Goal: Task Accomplishment & Management: Complete application form

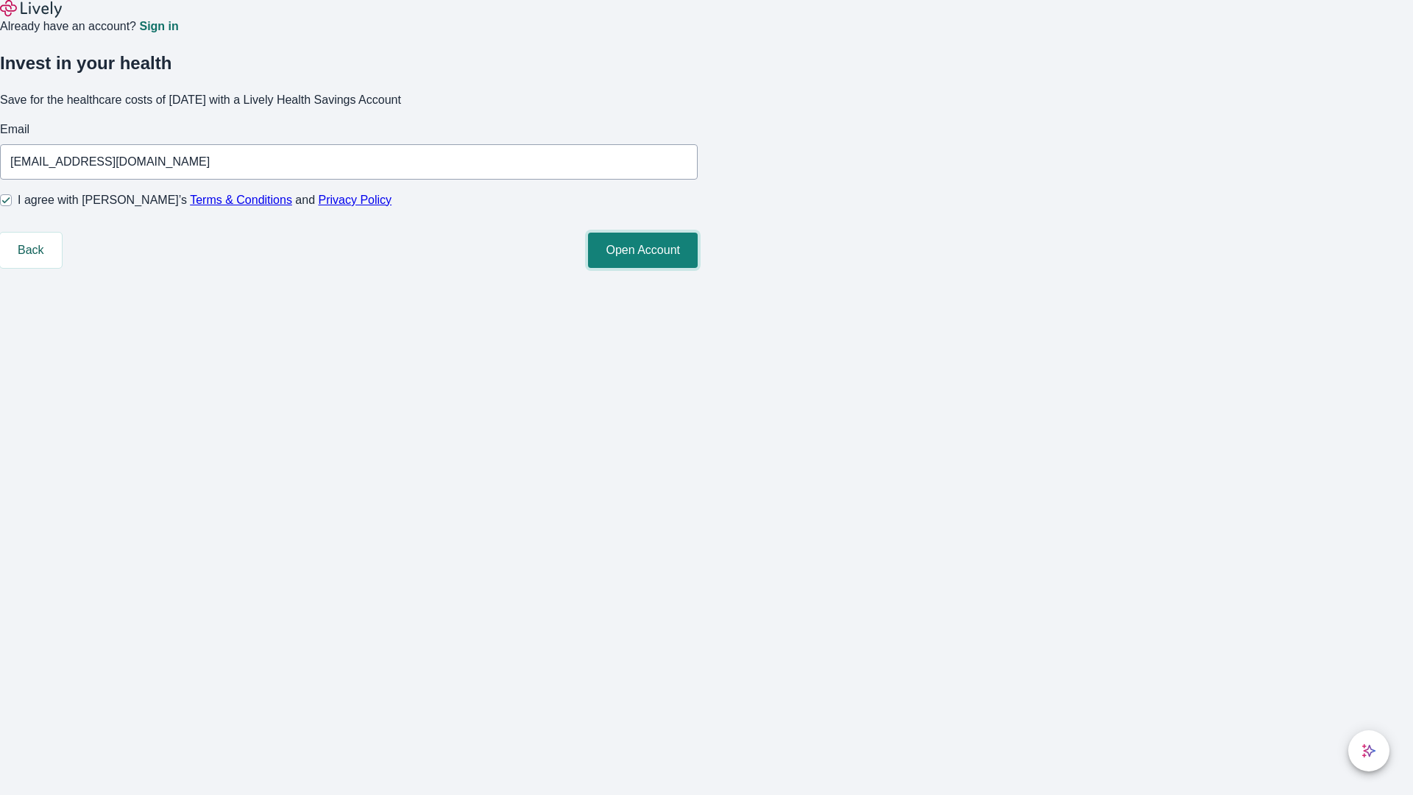
click at [698, 268] on button "Open Account" at bounding box center [643, 250] width 110 height 35
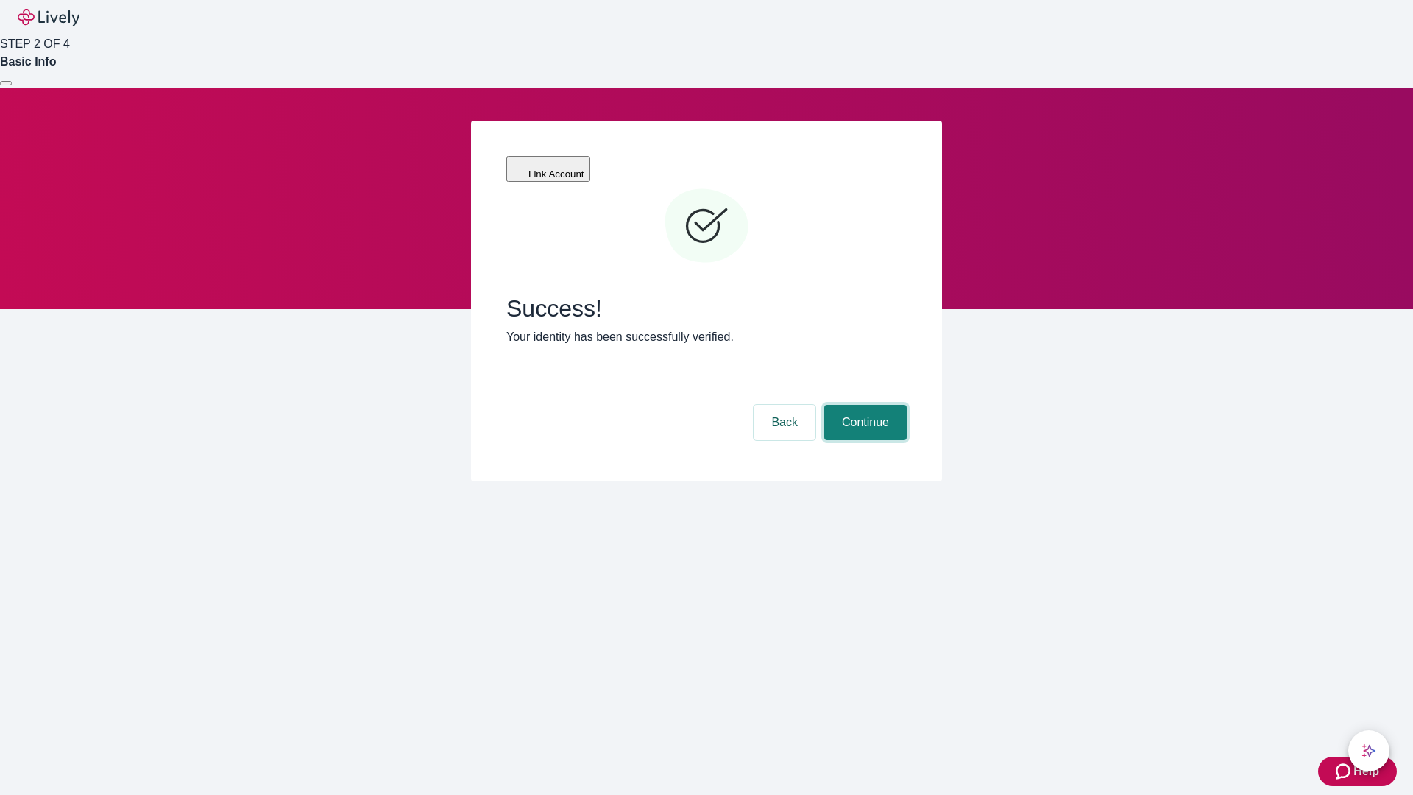
click at [864, 405] on button "Continue" at bounding box center [866, 422] width 82 height 35
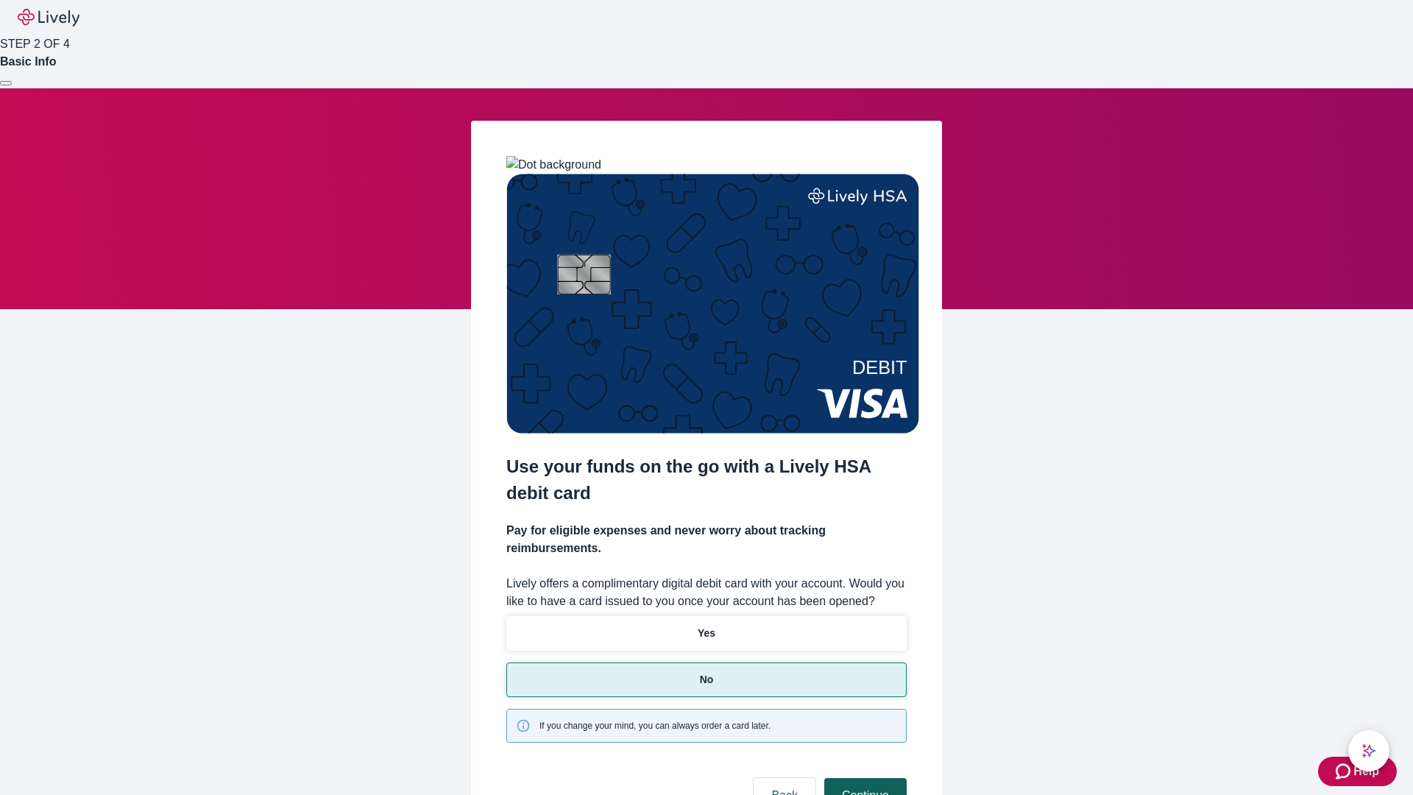
click at [864, 778] on button "Continue" at bounding box center [866, 795] width 82 height 35
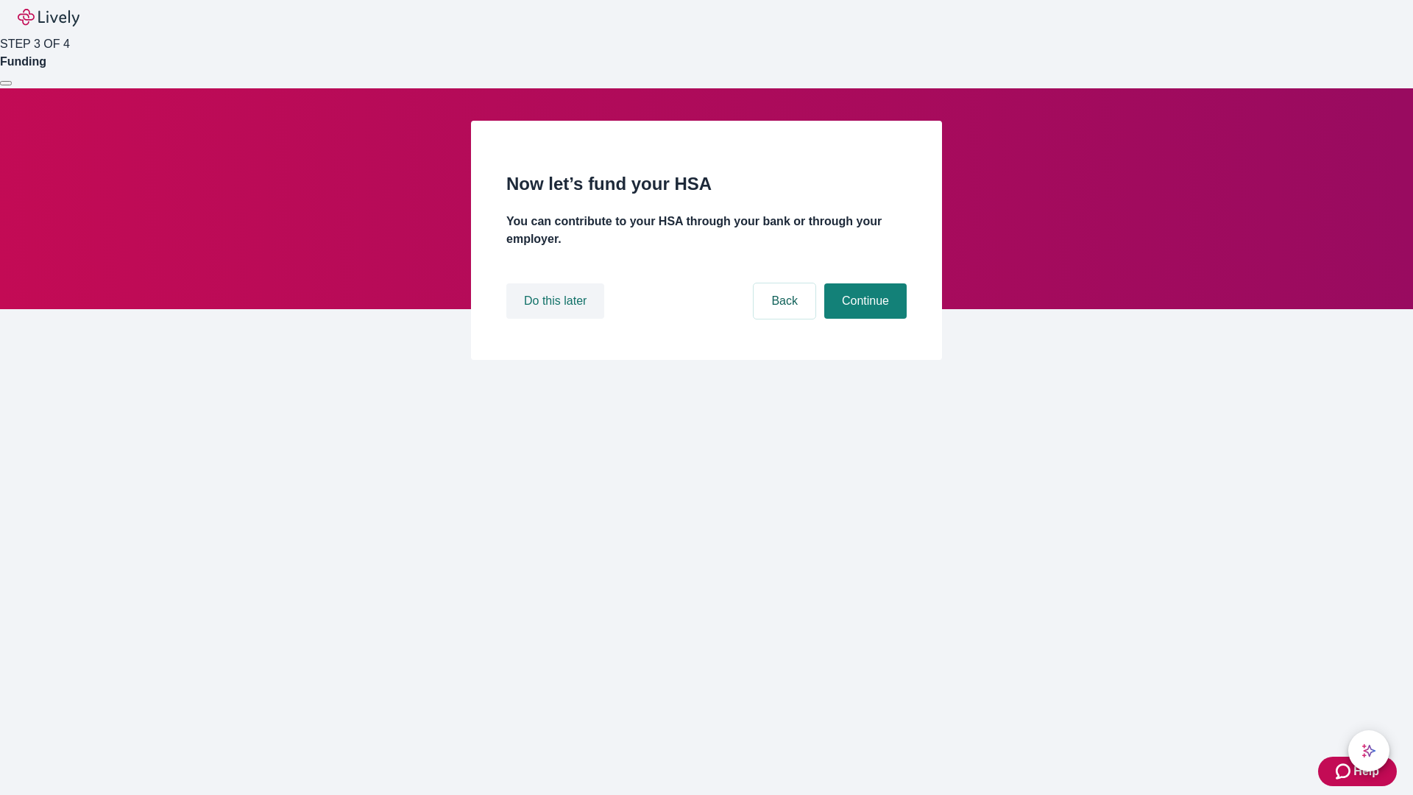
click at [557, 319] on button "Do this later" at bounding box center [555, 300] width 98 height 35
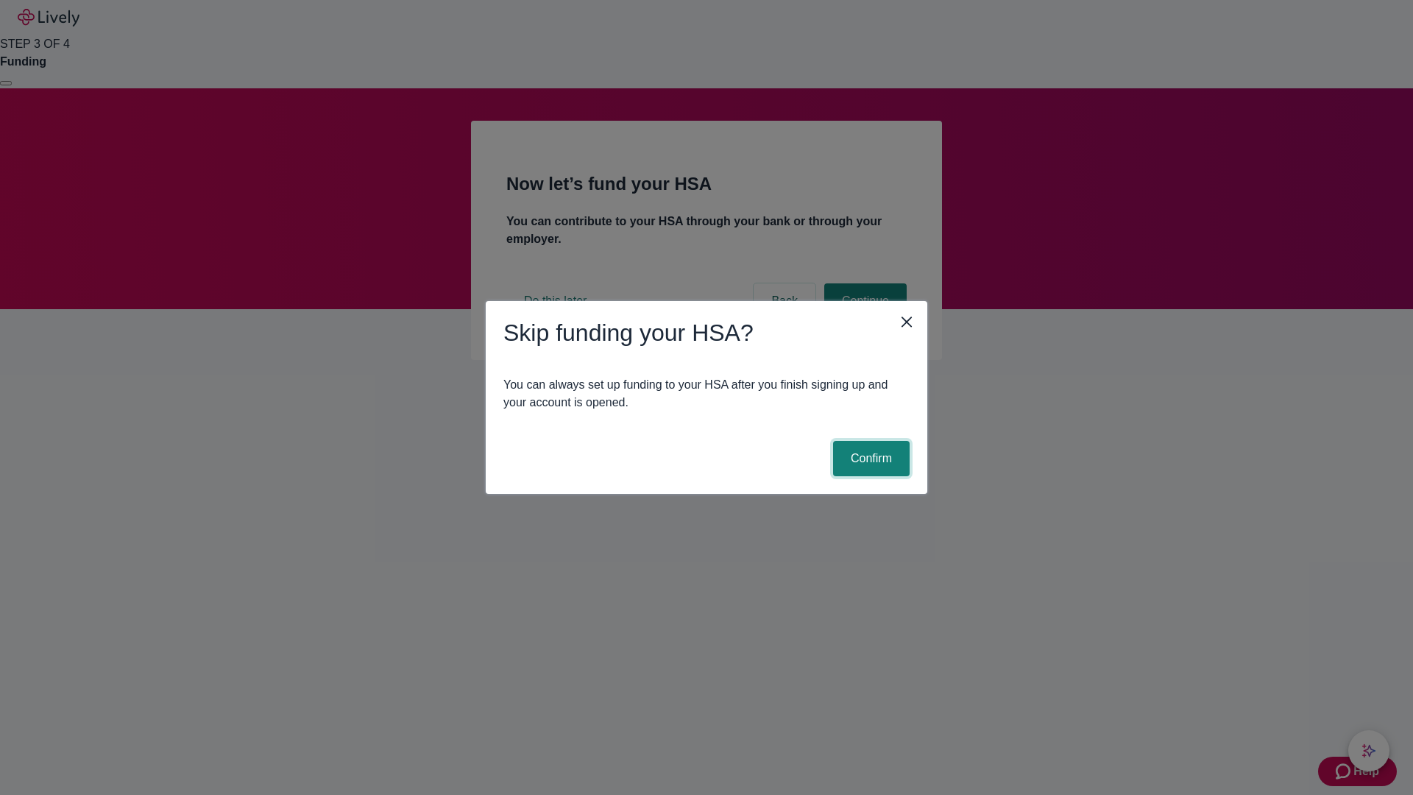
click at [869, 459] on button "Confirm" at bounding box center [871, 458] width 77 height 35
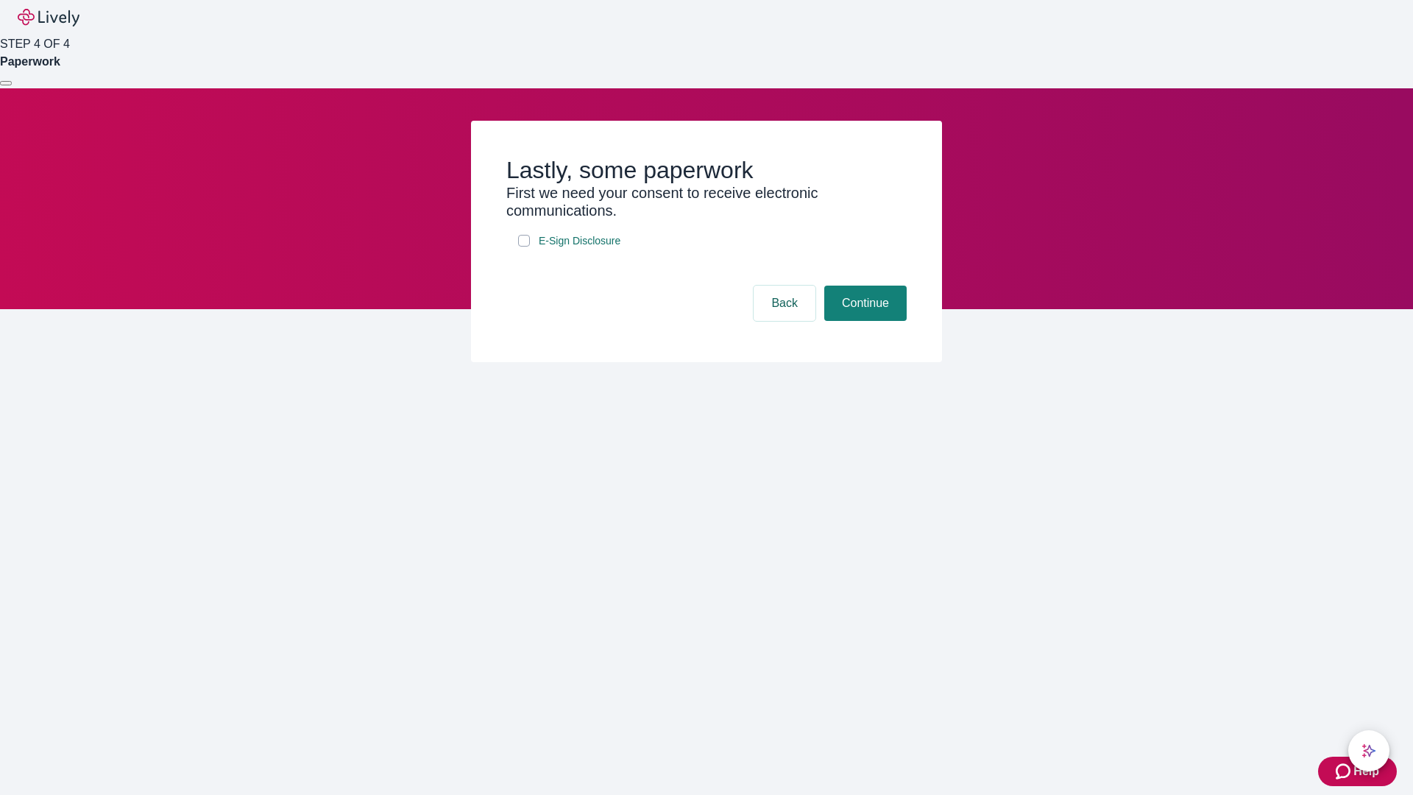
click at [524, 247] on input "E-Sign Disclosure" at bounding box center [524, 241] width 12 height 12
checkbox input "true"
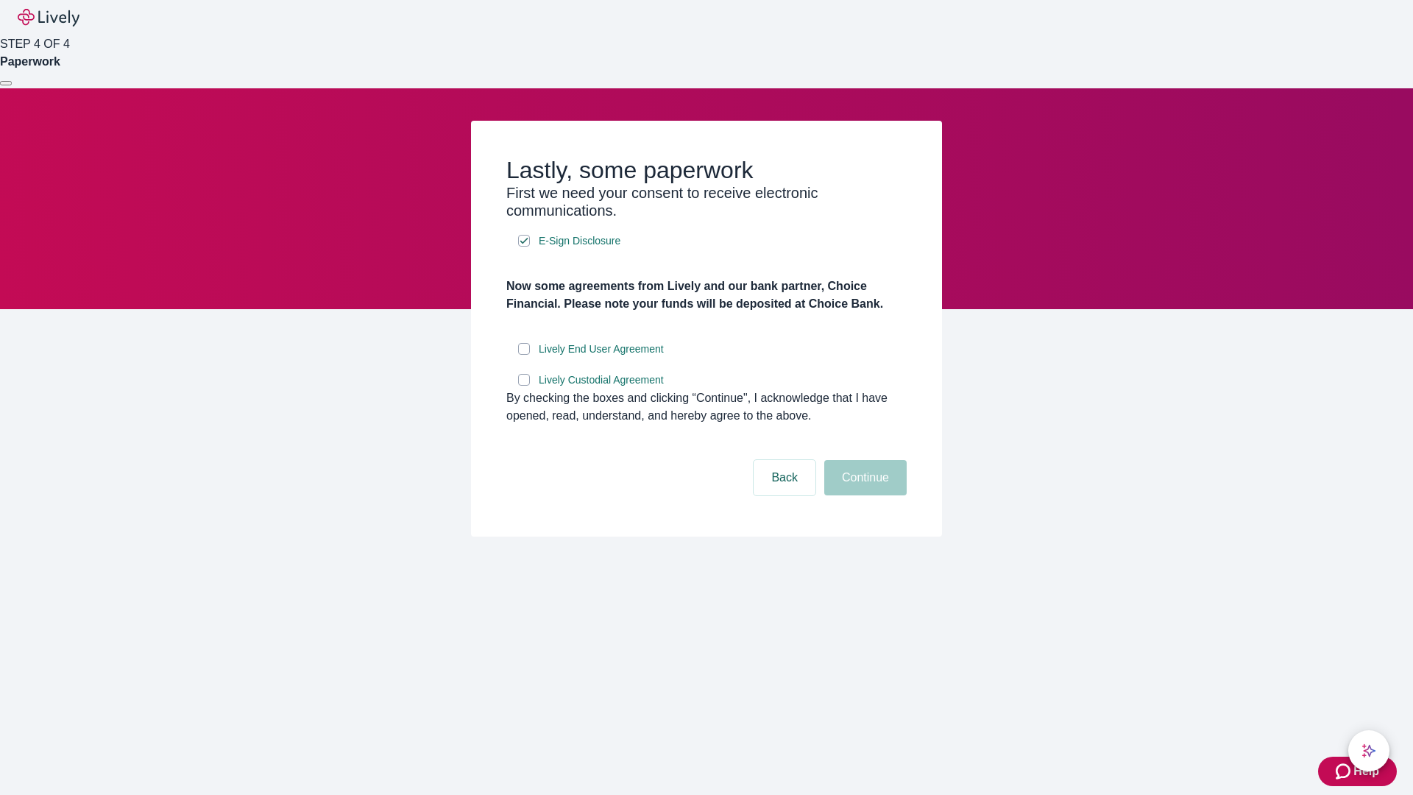
click at [524, 355] on input "Lively End User Agreement" at bounding box center [524, 349] width 12 height 12
checkbox input "true"
click at [524, 386] on input "Lively Custodial Agreement" at bounding box center [524, 380] width 12 height 12
checkbox input "true"
click at [864, 495] on button "Continue" at bounding box center [866, 477] width 82 height 35
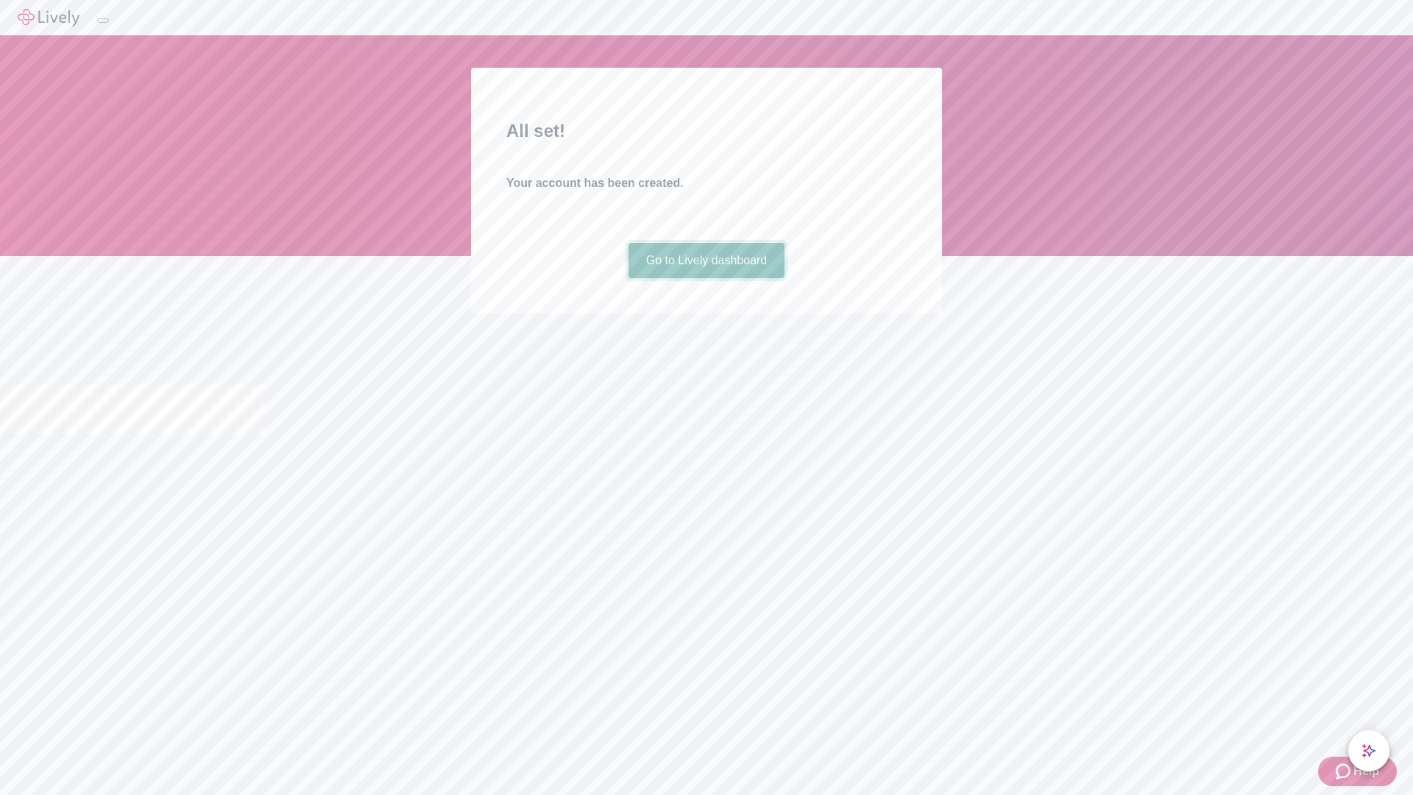
click at [706, 278] on link "Go to Lively dashboard" at bounding box center [707, 260] width 157 height 35
